Goal: Check status: Check status

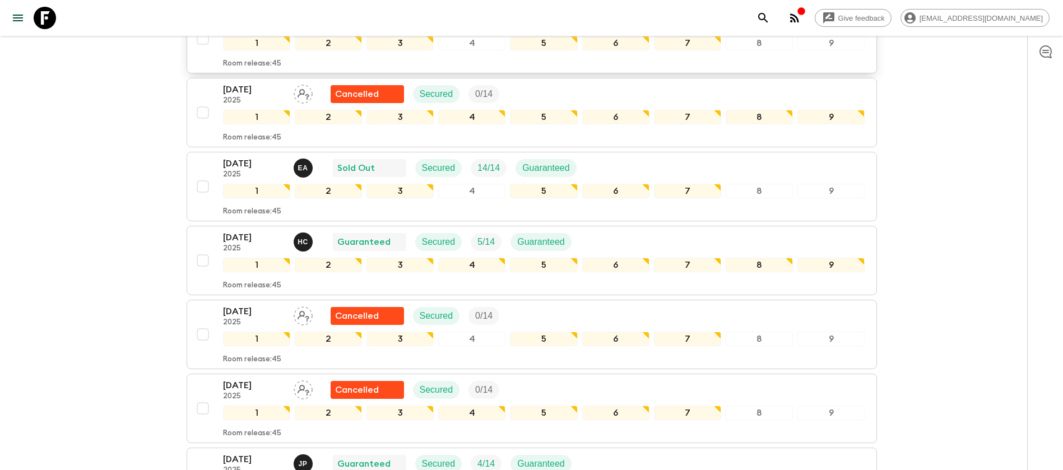
scroll to position [504, 0]
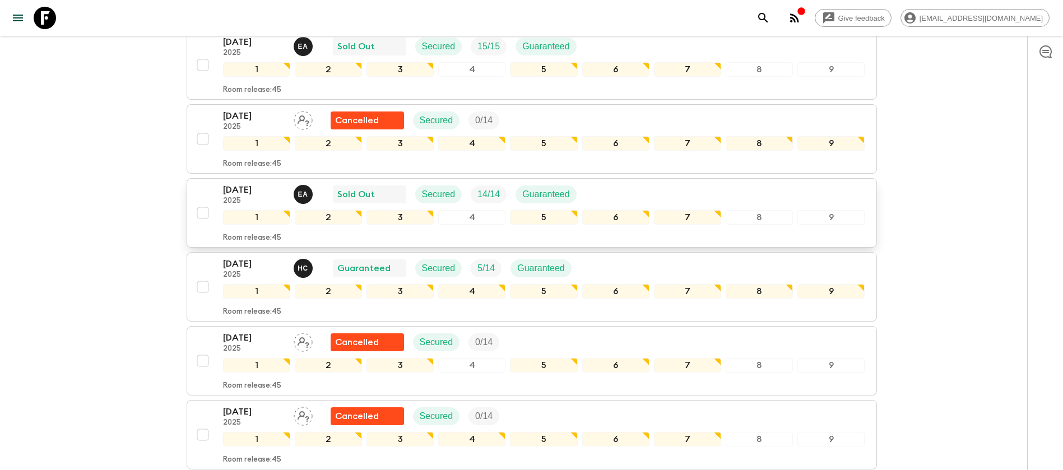
click at [615, 191] on div "[DATE] 2025 E A Sold Out Secured 14 / 14 Guaranteed" at bounding box center [544, 194] width 642 height 22
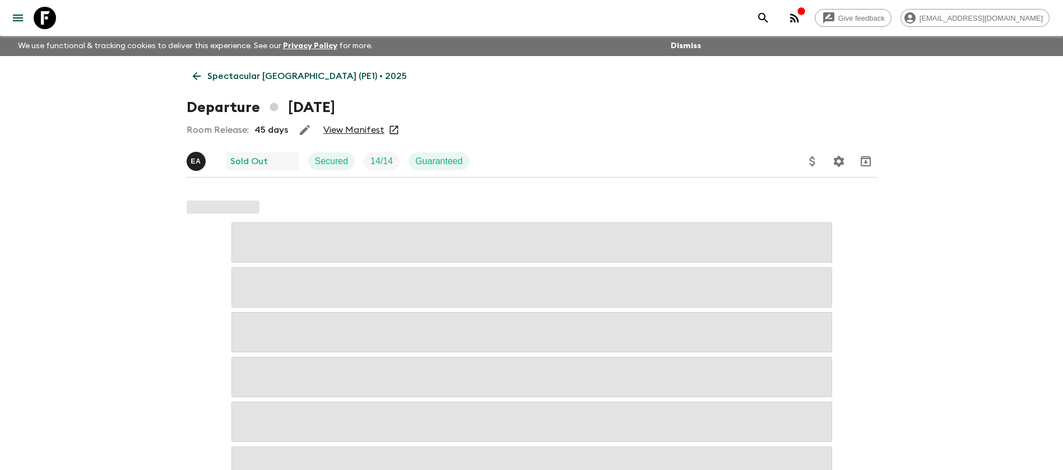
click at [355, 129] on link "View Manifest" at bounding box center [353, 129] width 61 height 11
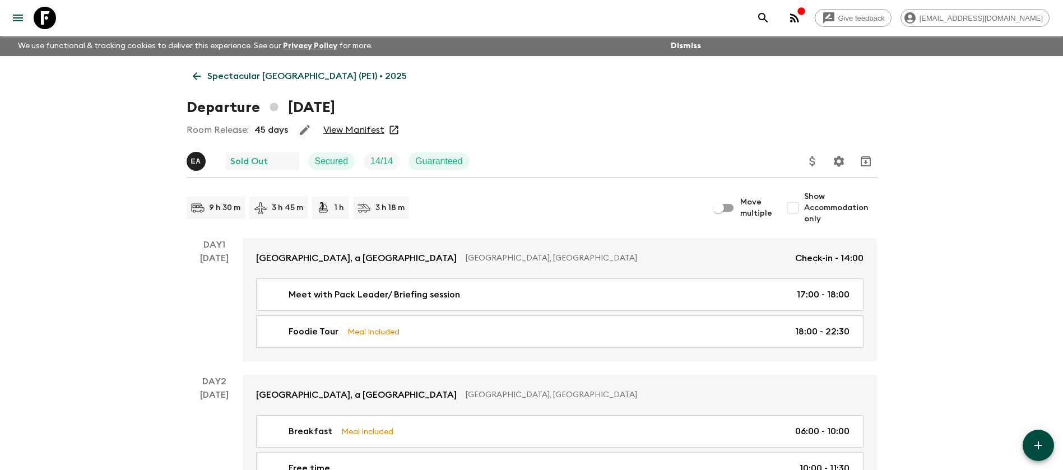
click at [271, 70] on p "Spectacular [GEOGRAPHIC_DATA] (PE1) • 2025" at bounding box center [307, 76] width 200 height 13
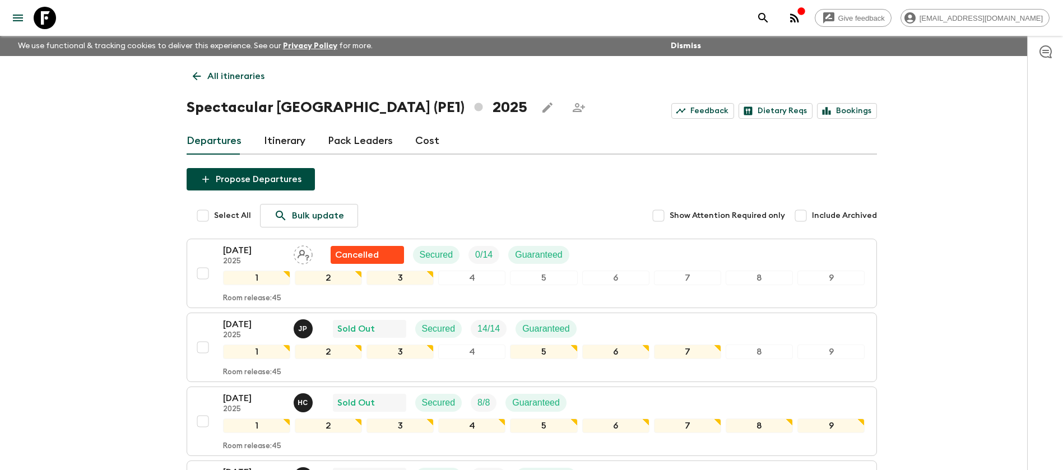
click at [222, 79] on p "All itineraries" at bounding box center [235, 76] width 57 height 13
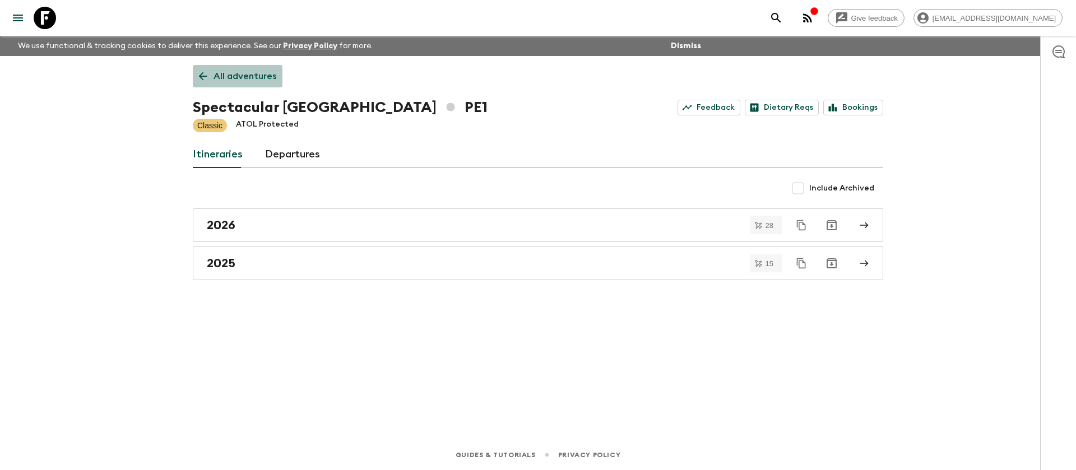
click at [250, 77] on p "All adventures" at bounding box center [245, 76] width 63 height 13
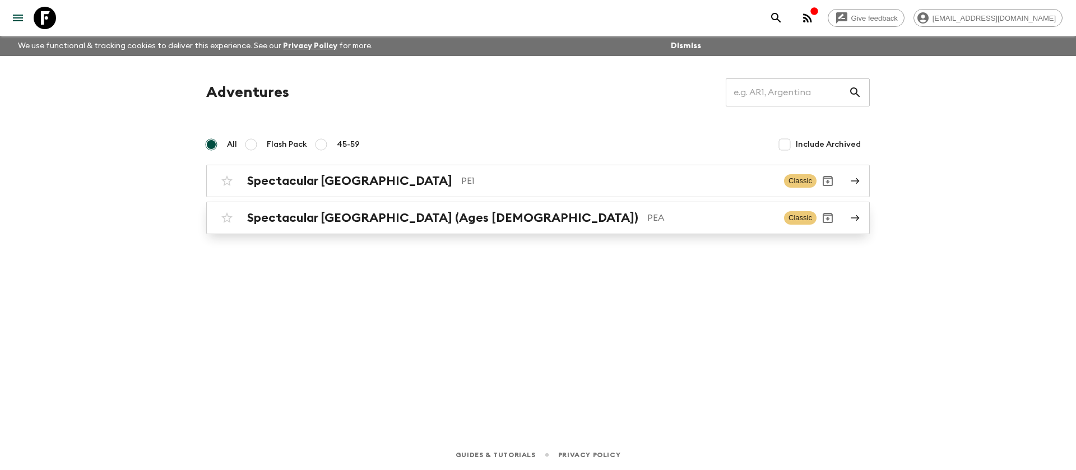
click at [355, 219] on h2 "Spectacular [GEOGRAPHIC_DATA] (Ages [DEMOGRAPHIC_DATA])" at bounding box center [442, 218] width 391 height 15
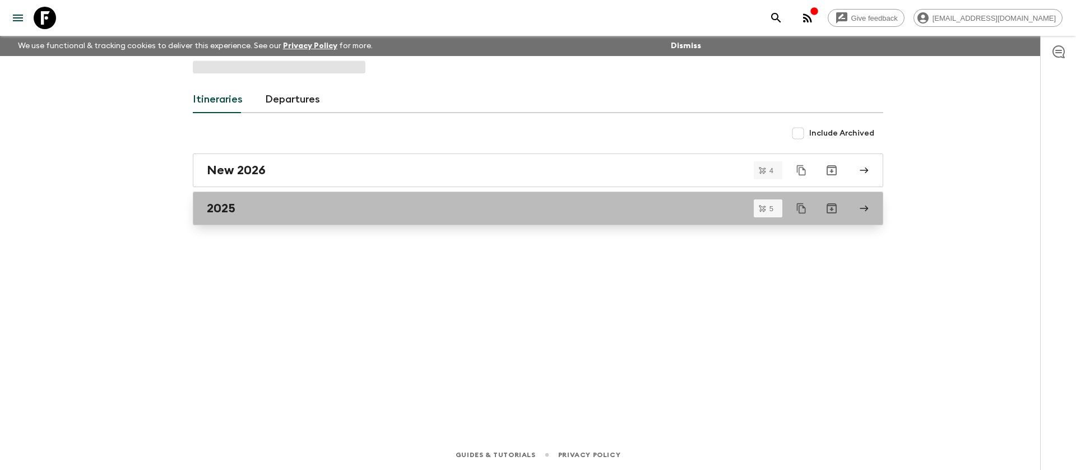
click at [359, 210] on div "2025" at bounding box center [527, 208] width 641 height 15
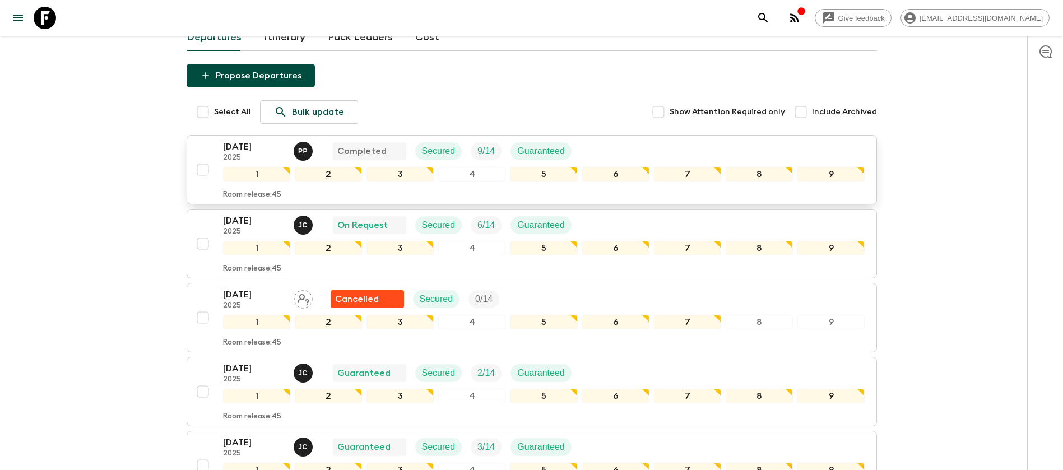
scroll to position [236, 0]
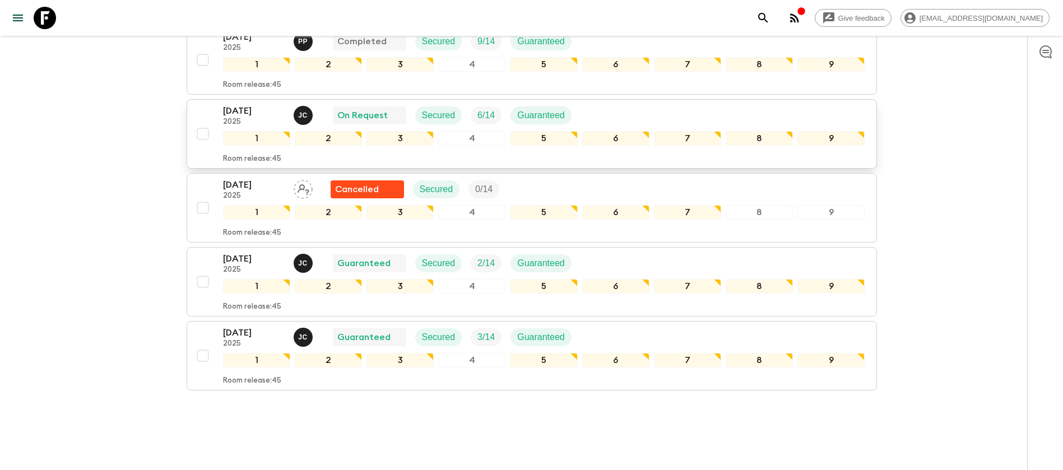
click at [621, 104] on div "[DATE] 2025 [PERSON_NAME] On Request Secured 6 / 14 Guaranteed" at bounding box center [544, 115] width 642 height 22
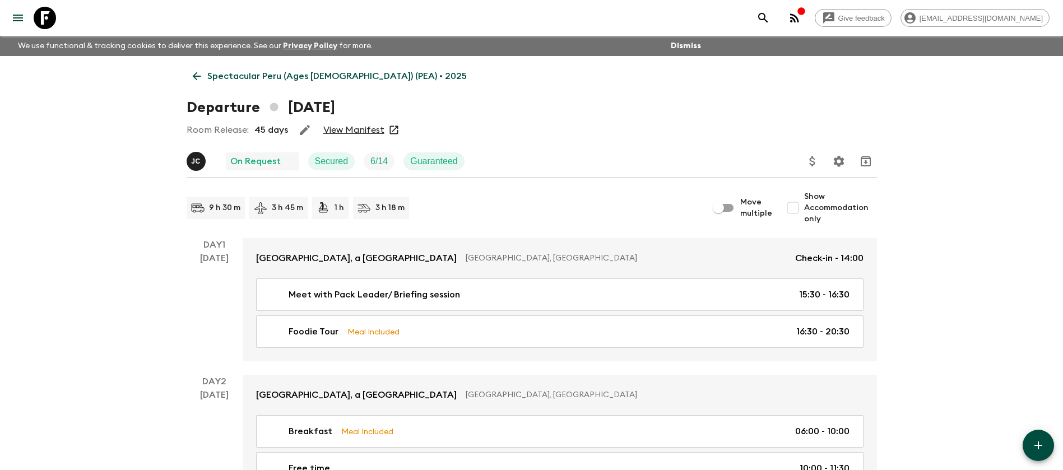
click at [350, 133] on link "View Manifest" at bounding box center [353, 129] width 61 height 11
